Goal: Check status: Check status

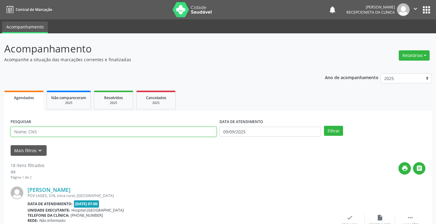
click at [44, 132] on input "text" at bounding box center [114, 131] width 206 height 10
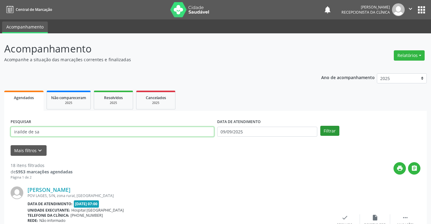
type input "irailde de sa"
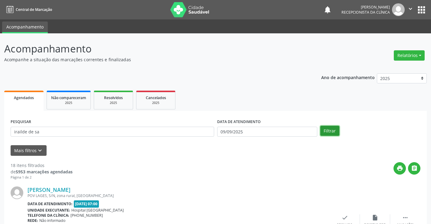
click at [334, 131] on button "Filtrar" at bounding box center [329, 131] width 19 height 10
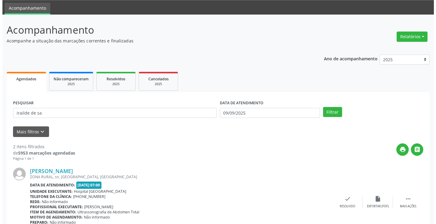
scroll to position [121, 0]
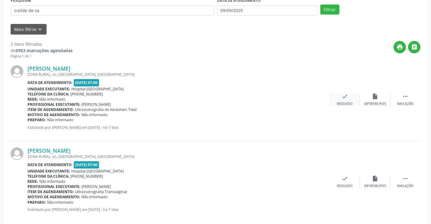
click at [342, 100] on icon "check" at bounding box center [345, 96] width 7 height 7
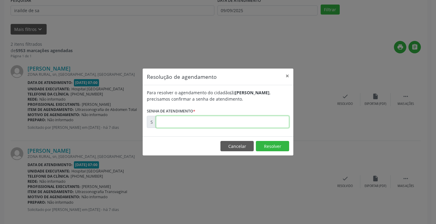
click at [165, 122] on input "text" at bounding box center [222, 122] width 133 height 12
type input "00174907"
click at [276, 147] on button "Resolver" at bounding box center [272, 146] width 33 height 10
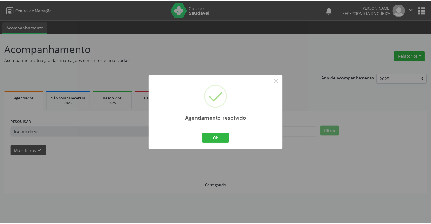
scroll to position [0, 0]
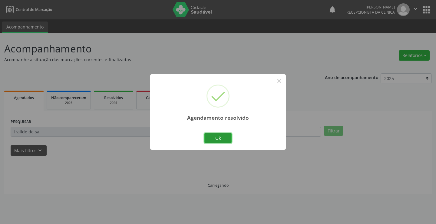
drag, startPoint x: 218, startPoint y: 136, endPoint x: 195, endPoint y: 134, distance: 23.1
click at [216, 136] on button "Ok" at bounding box center [217, 138] width 27 height 10
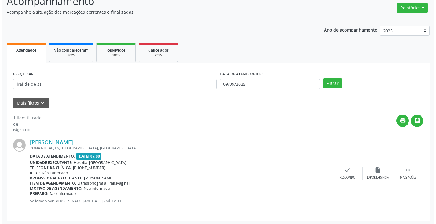
scroll to position [48, 0]
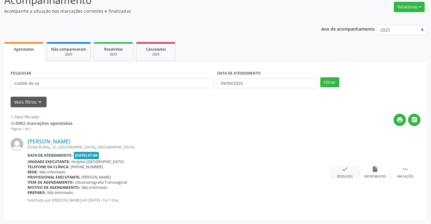
click at [343, 171] on icon "check" at bounding box center [345, 168] width 7 height 7
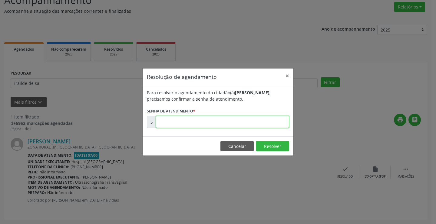
click at [173, 123] on input "text" at bounding box center [222, 122] width 133 height 12
type input "00174908"
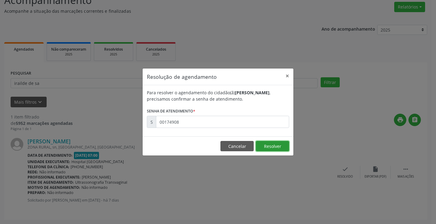
click at [278, 147] on button "Resolver" at bounding box center [272, 146] width 33 height 10
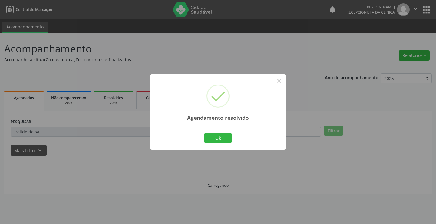
scroll to position [0, 0]
drag, startPoint x: 217, startPoint y: 139, endPoint x: 189, endPoint y: 154, distance: 31.7
click at [215, 140] on button "Ok" at bounding box center [217, 138] width 27 height 10
